Goal: Task Accomplishment & Management: Complete application form

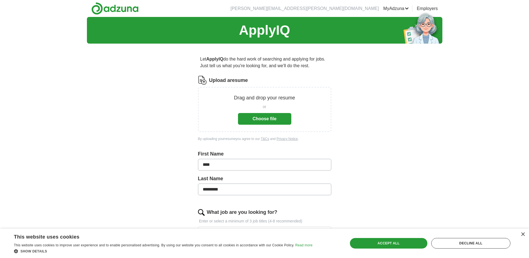
click at [254, 117] on button "Choose file" at bounding box center [264, 119] width 53 height 12
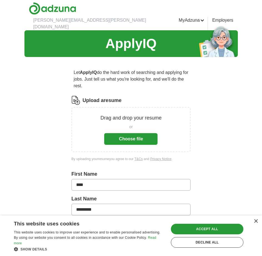
click at [120, 133] on button "Choose file" at bounding box center [130, 139] width 53 height 12
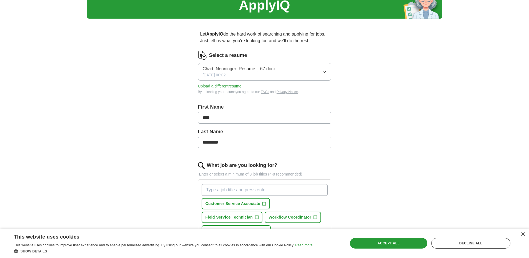
scroll to position [111, 0]
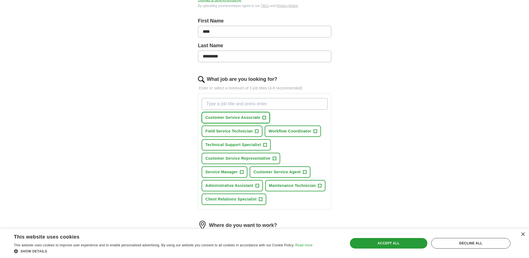
click at [265, 118] on span "+" at bounding box center [264, 118] width 3 height 4
click at [266, 143] on span "+" at bounding box center [264, 145] width 3 height 4
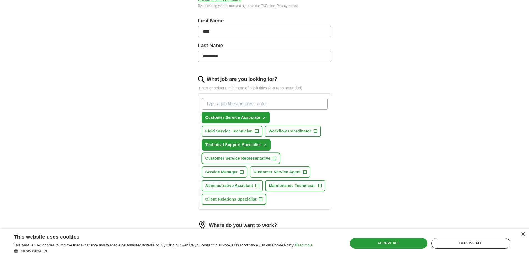
click at [276, 159] on span "+" at bounding box center [274, 158] width 3 height 4
click at [244, 170] on button "Service Manager +" at bounding box center [225, 171] width 46 height 11
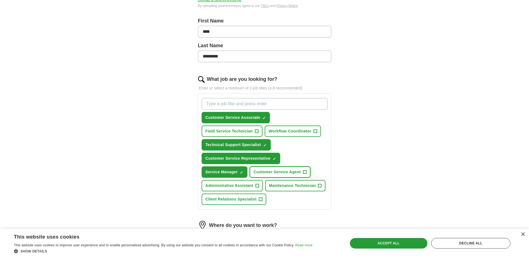
click at [303, 171] on span "+" at bounding box center [305, 172] width 4 height 4
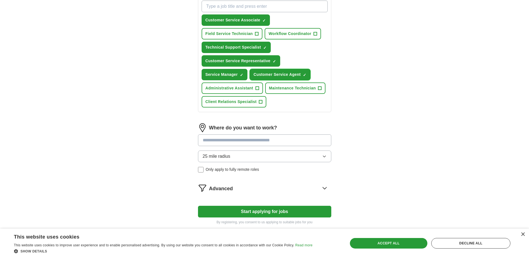
scroll to position [222, 0]
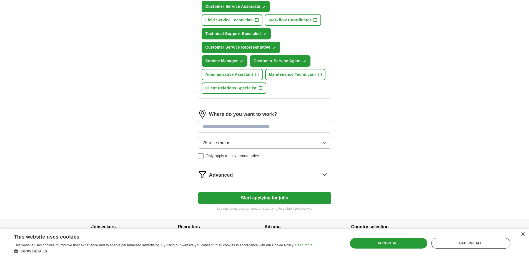
click at [264, 127] on input at bounding box center [264, 127] width 133 height 12
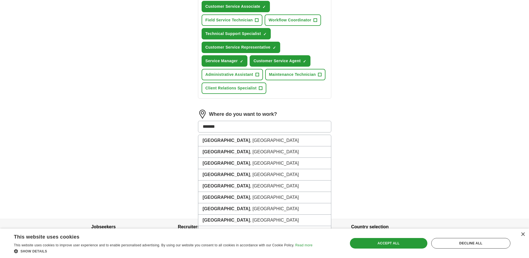
type input "********"
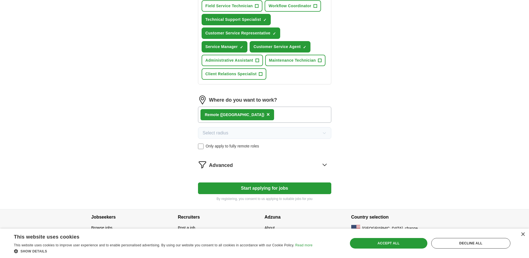
scroll to position [244, 0]
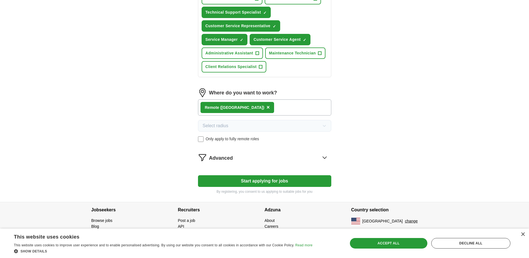
click at [285, 182] on button "Start applying for jobs" at bounding box center [264, 181] width 133 height 12
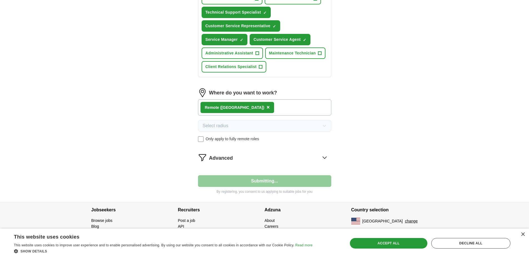
select select "**"
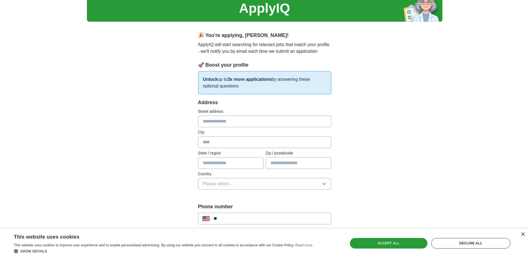
scroll to position [56, 0]
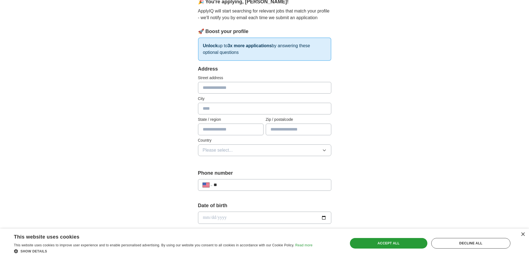
click at [211, 90] on input "text" at bounding box center [264, 88] width 133 height 12
type input "**********"
type input "*****"
type input "**"
type input "*****"
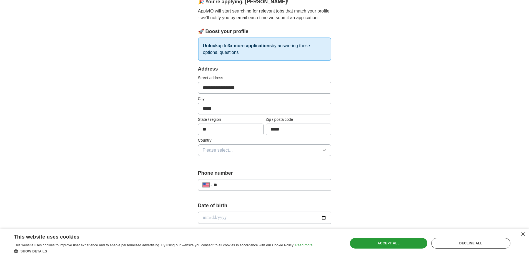
click at [206, 151] on span "Please select..." at bounding box center [218, 150] width 30 height 7
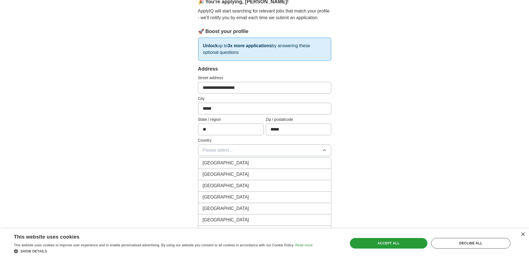
click at [215, 174] on span "United States" at bounding box center [226, 174] width 46 height 7
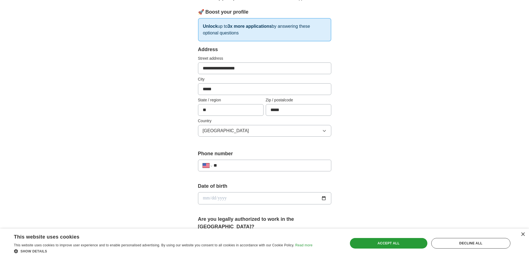
scroll to position [111, 0]
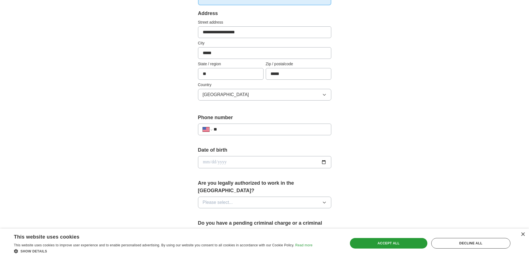
click at [212, 162] on input "date" at bounding box center [264, 162] width 133 height 12
type input "**********"
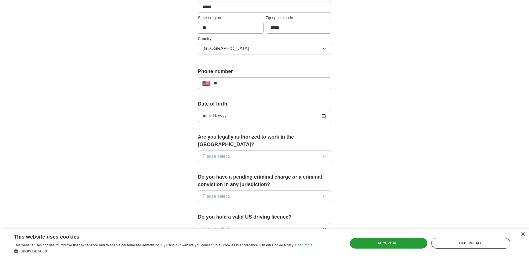
scroll to position [167, 0]
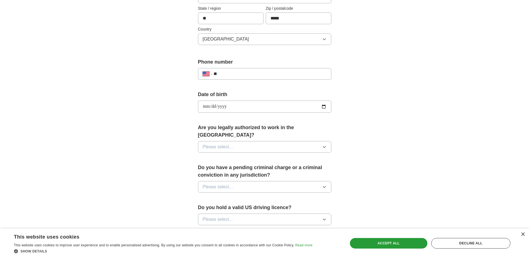
click at [239, 141] on button "Please select..." at bounding box center [264, 147] width 133 height 12
click at [233, 156] on div "Yes" at bounding box center [265, 159] width 124 height 7
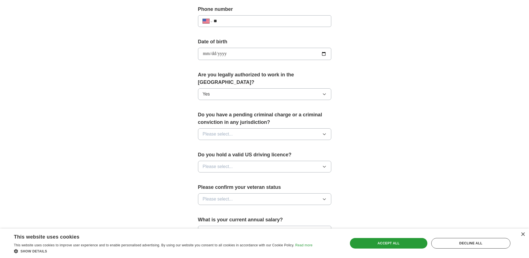
scroll to position [222, 0]
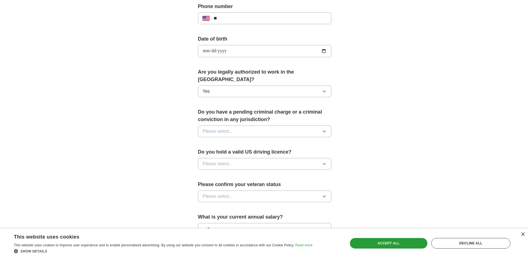
click at [234, 126] on button "Please select..." at bounding box center [264, 132] width 133 height 12
click at [228, 152] on div "No" at bounding box center [265, 155] width 124 height 7
click at [244, 158] on button "Please select..." at bounding box center [264, 164] width 133 height 12
click at [241, 173] on div "Yes" at bounding box center [265, 176] width 124 height 7
click at [248, 191] on button "Please select..." at bounding box center [264, 197] width 133 height 12
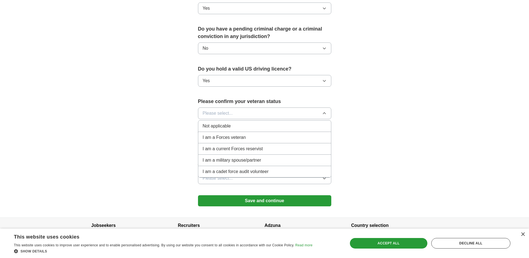
scroll to position [305, 0]
click at [244, 122] on div "Not applicable" at bounding box center [265, 125] width 124 height 7
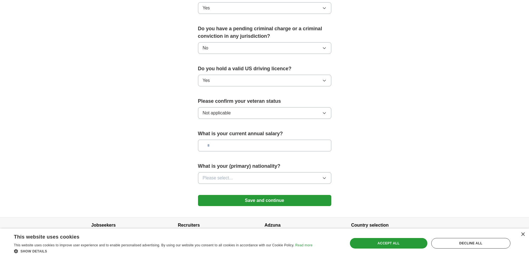
click at [251, 141] on input "text" at bounding box center [264, 146] width 133 height 12
drag, startPoint x: 211, startPoint y: 138, endPoint x: 232, endPoint y: 138, distance: 21.1
click at [231, 140] on input "*******" at bounding box center [264, 146] width 133 height 12
type input "*******"
click at [234, 172] on button "Please select..." at bounding box center [264, 178] width 133 height 12
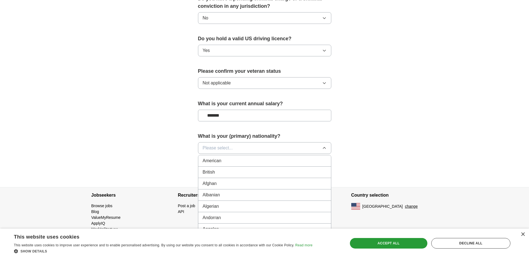
scroll to position [336, 0]
click at [238, 157] on div "American" at bounding box center [265, 160] width 124 height 7
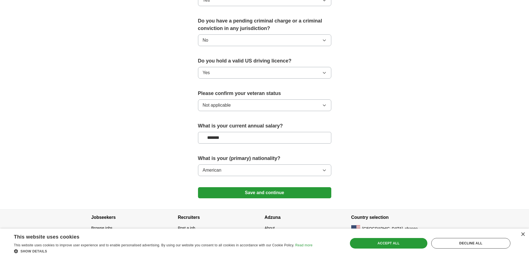
click at [266, 187] on button "Save and continue" at bounding box center [264, 192] width 133 height 11
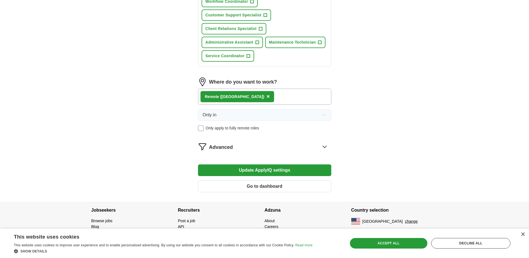
scroll to position [282, 0]
click at [243, 188] on button "Go to dashboard" at bounding box center [264, 186] width 133 height 12
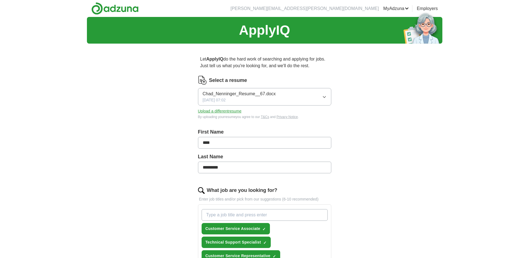
click at [0, 0] on link "Logout" at bounding box center [0, 0] width 0 height 0
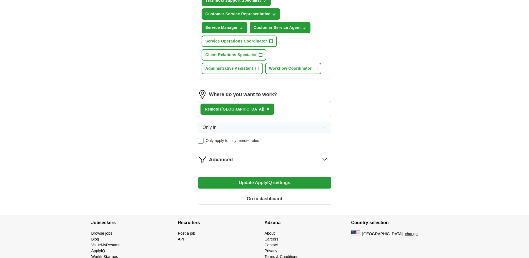
scroll to position [255, 0]
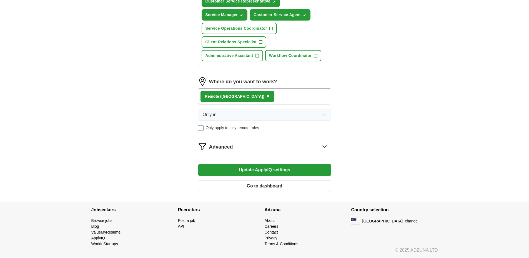
click at [261, 171] on button "Update ApplyIQ settings" at bounding box center [264, 170] width 133 height 12
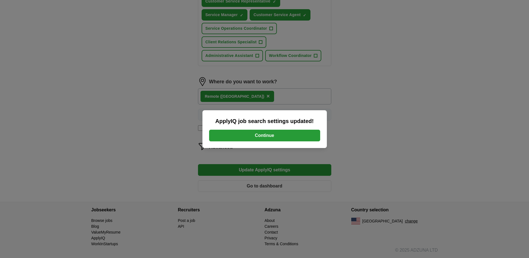
click at [265, 136] on button "Continue" at bounding box center [264, 136] width 111 height 12
